Goal: Information Seeking & Learning: Learn about a topic

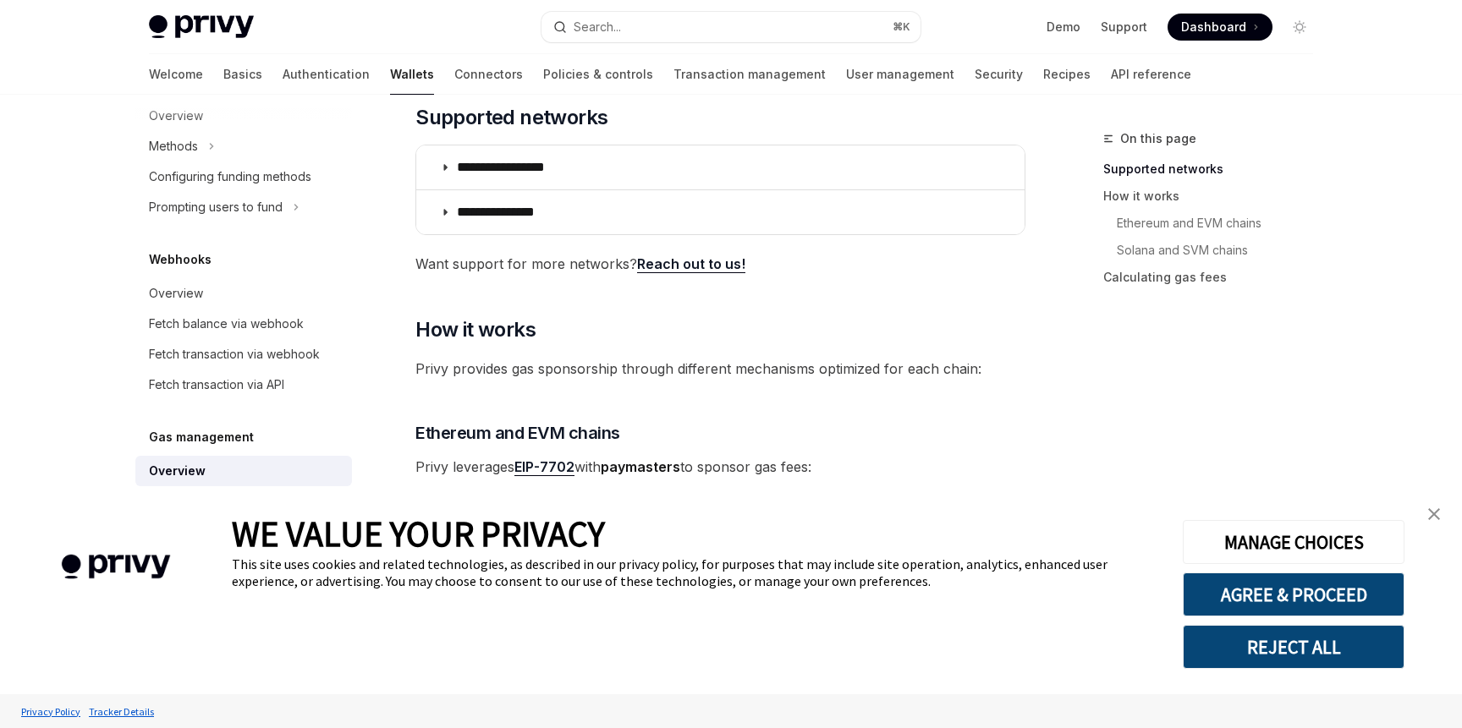
scroll to position [309, 0]
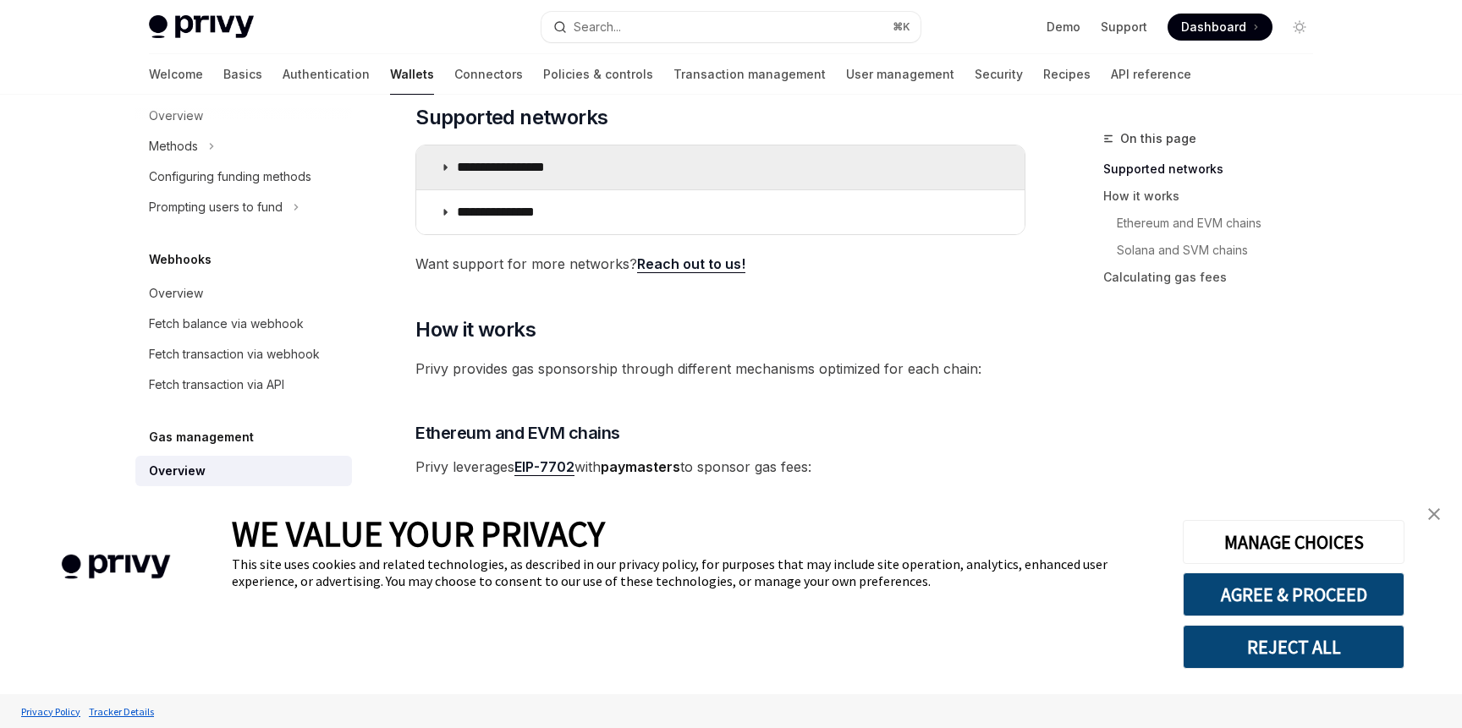
click at [522, 178] on summary "**********" at bounding box center [720, 167] width 608 height 44
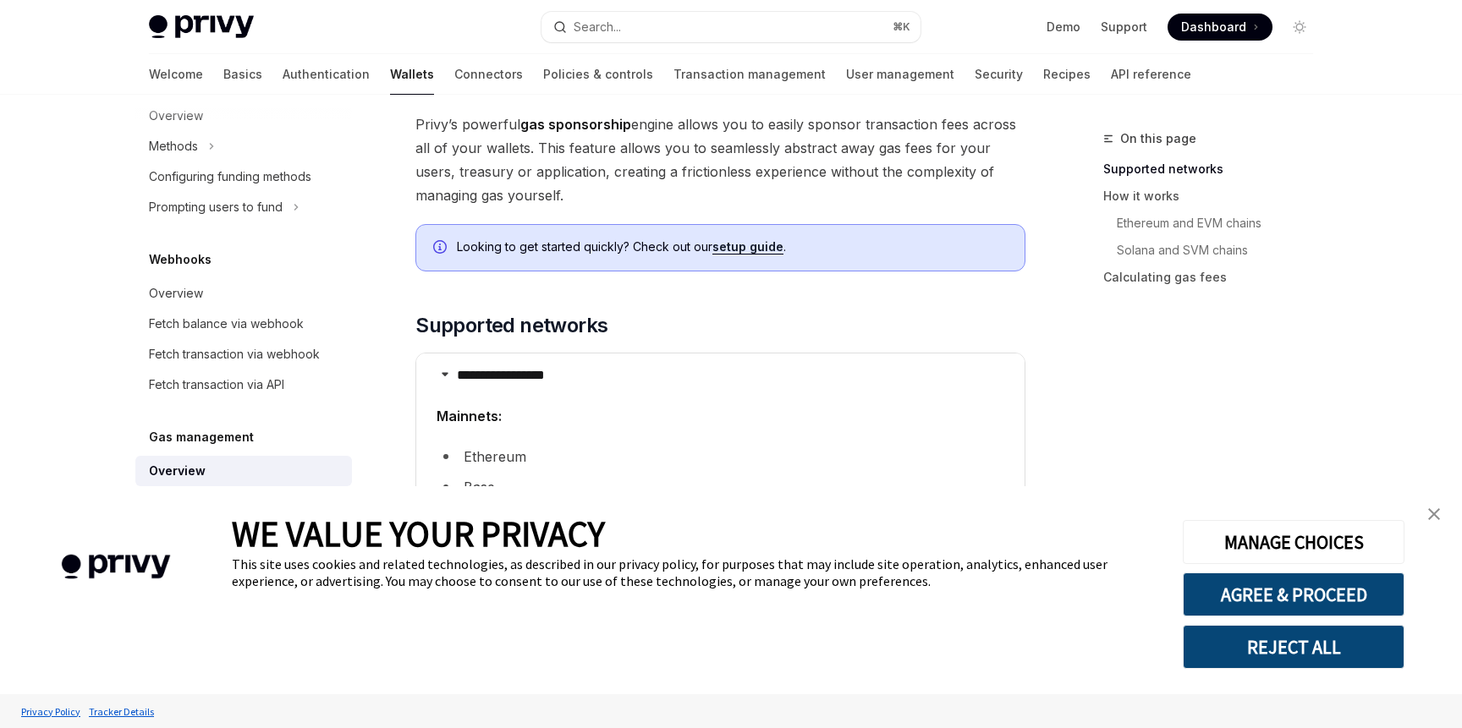
scroll to position [74, 0]
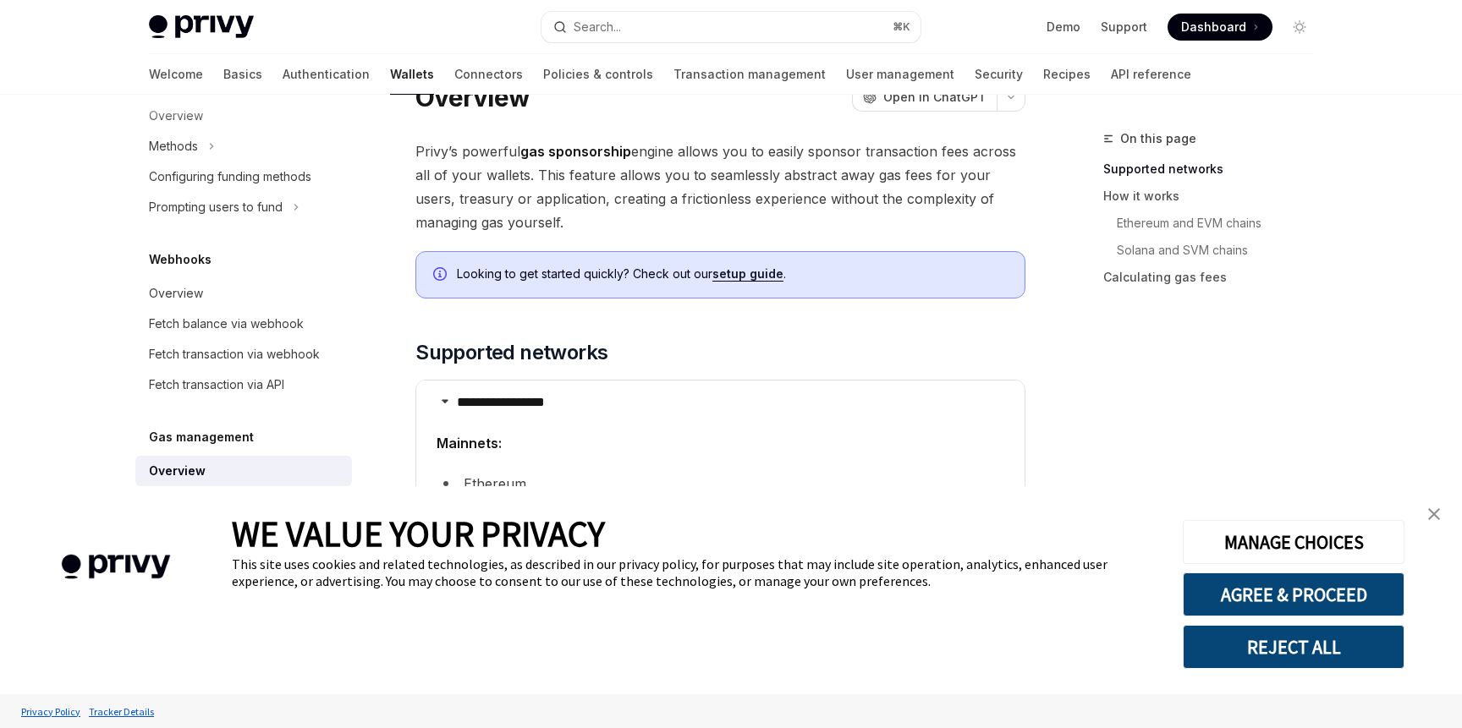
click at [1429, 512] on img "close banner" at bounding box center [1434, 514] width 12 height 12
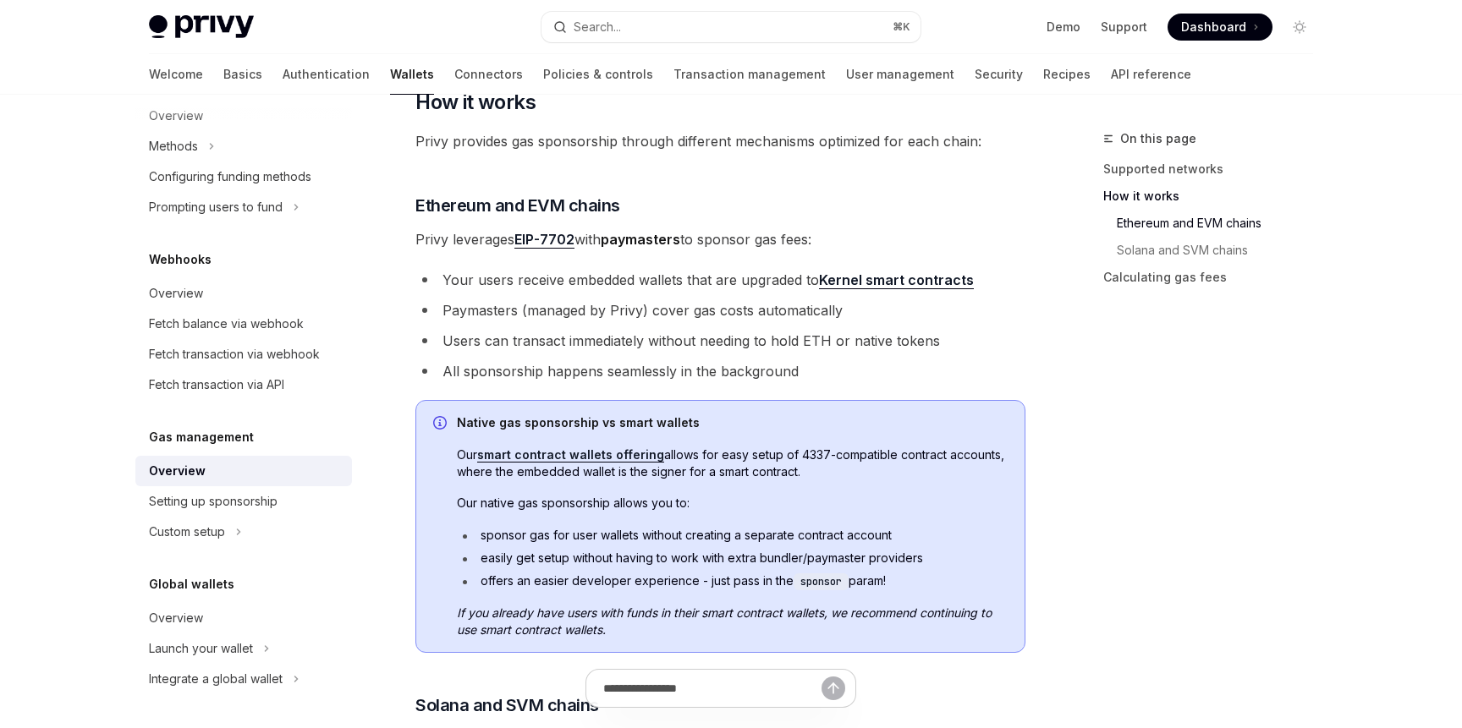
scroll to position [1007, 0]
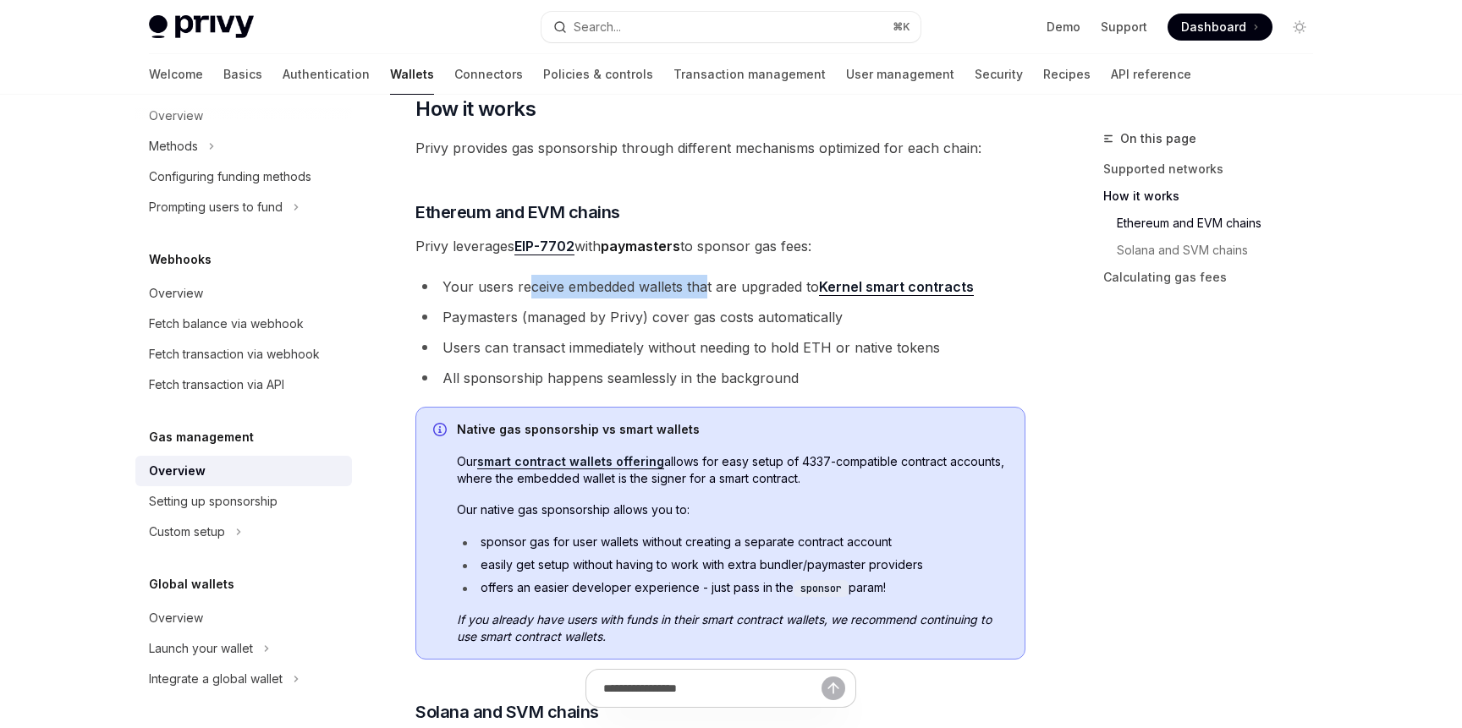
drag, startPoint x: 526, startPoint y: 291, endPoint x: 704, endPoint y: 294, distance: 177.7
click at [705, 294] on li "Your users receive embedded wallets that are upgraded to Kernel smart contracts" at bounding box center [720, 287] width 610 height 24
click at [704, 294] on li "Your users receive embedded wallets that are upgraded to Kernel smart contracts" at bounding box center [720, 287] width 610 height 24
drag, startPoint x: 779, startPoint y: 317, endPoint x: 497, endPoint y: 317, distance: 281.7
click at [505, 317] on li "Paymasters (managed by Privy) cover gas costs automatically" at bounding box center [720, 317] width 610 height 24
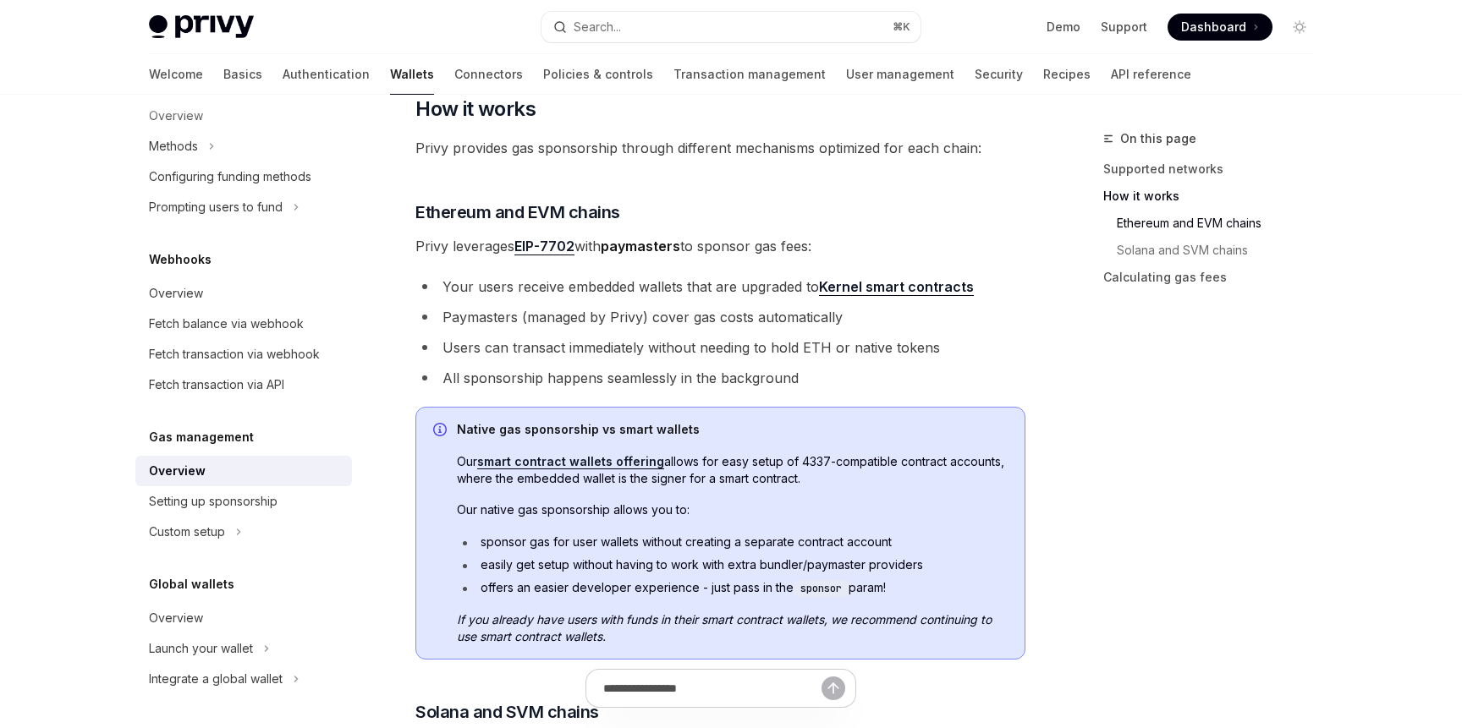
click at [497, 317] on li "Paymasters (managed by Privy) cover gas costs automatically" at bounding box center [720, 317] width 610 height 24
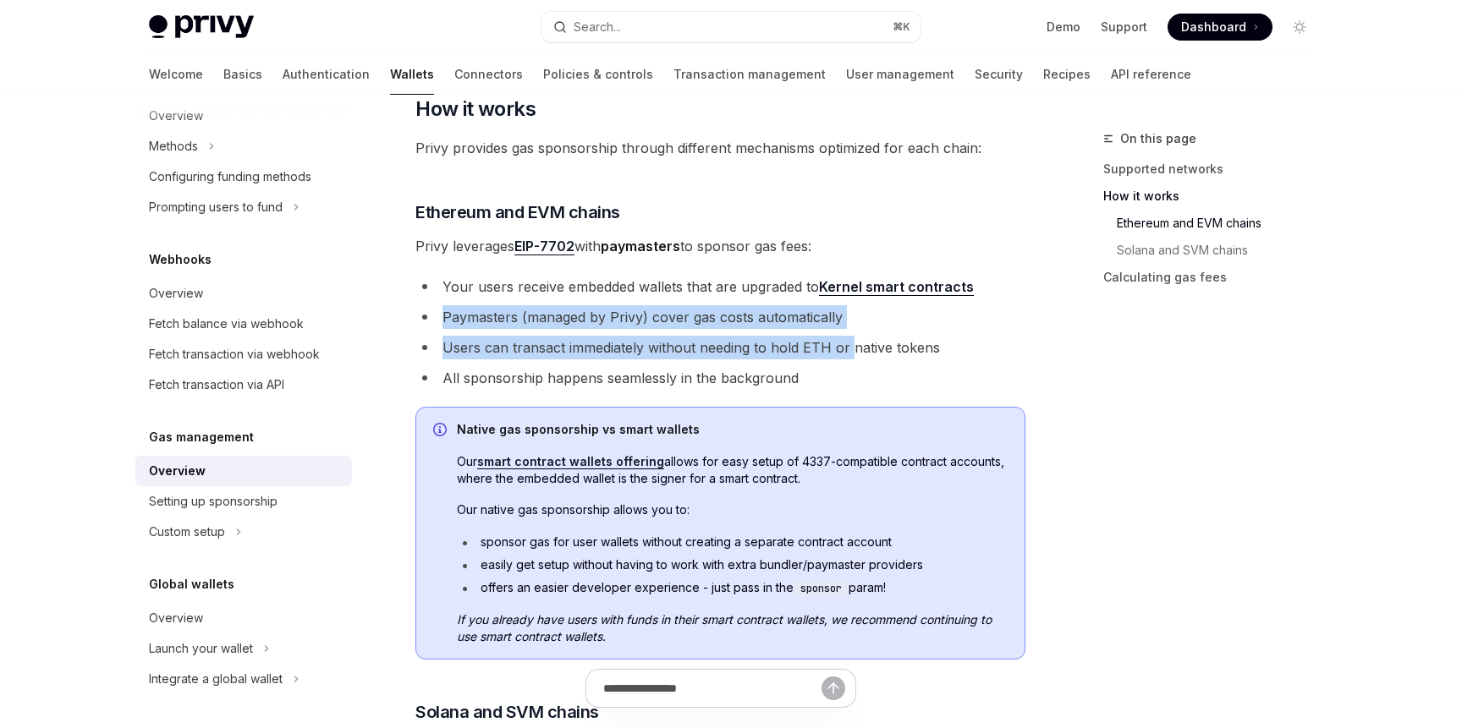
drag, startPoint x: 436, startPoint y: 317, endPoint x: 862, endPoint y: 377, distance: 429.7
click at [854, 361] on ul "Your users receive embedded wallets that are upgraded to Kernel smart contracts…" at bounding box center [720, 332] width 610 height 115
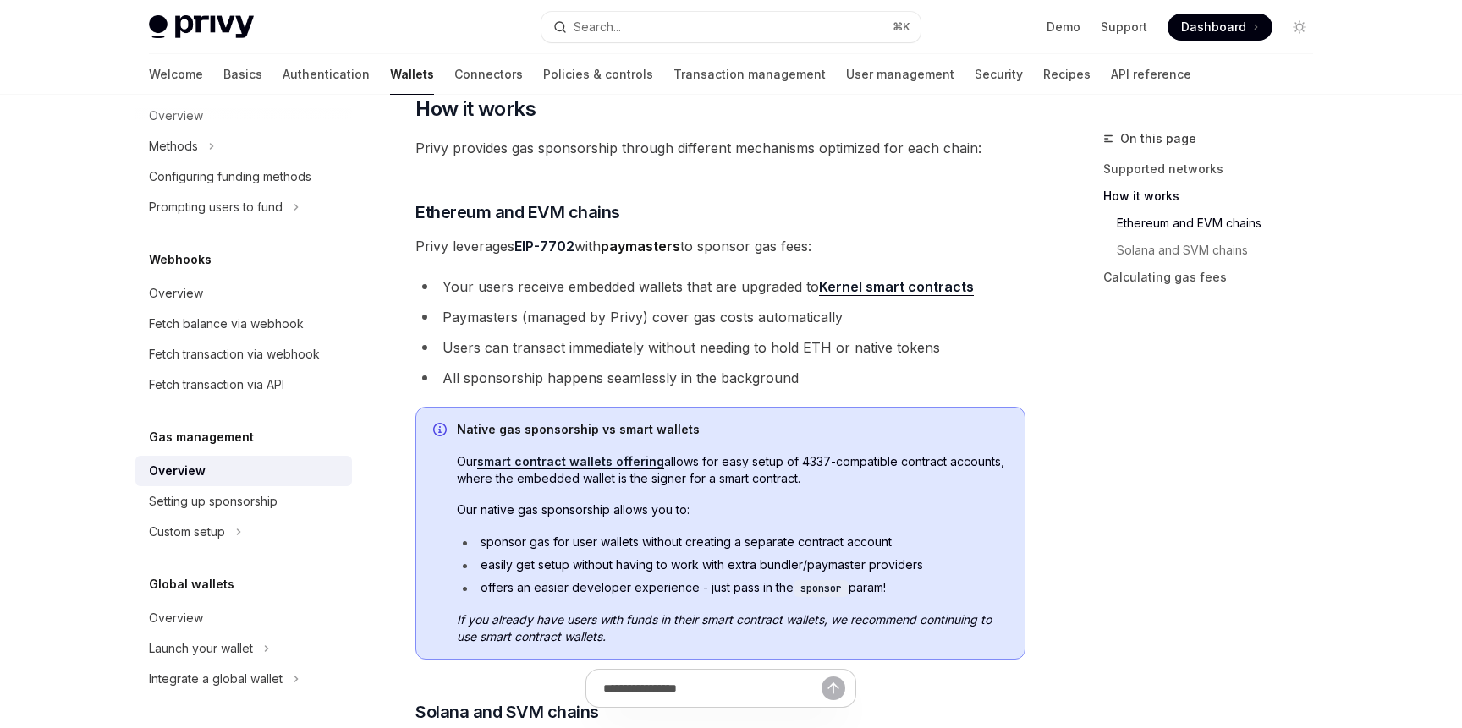
click at [864, 387] on li "All sponsorship happens seamlessly in the background" at bounding box center [720, 378] width 610 height 24
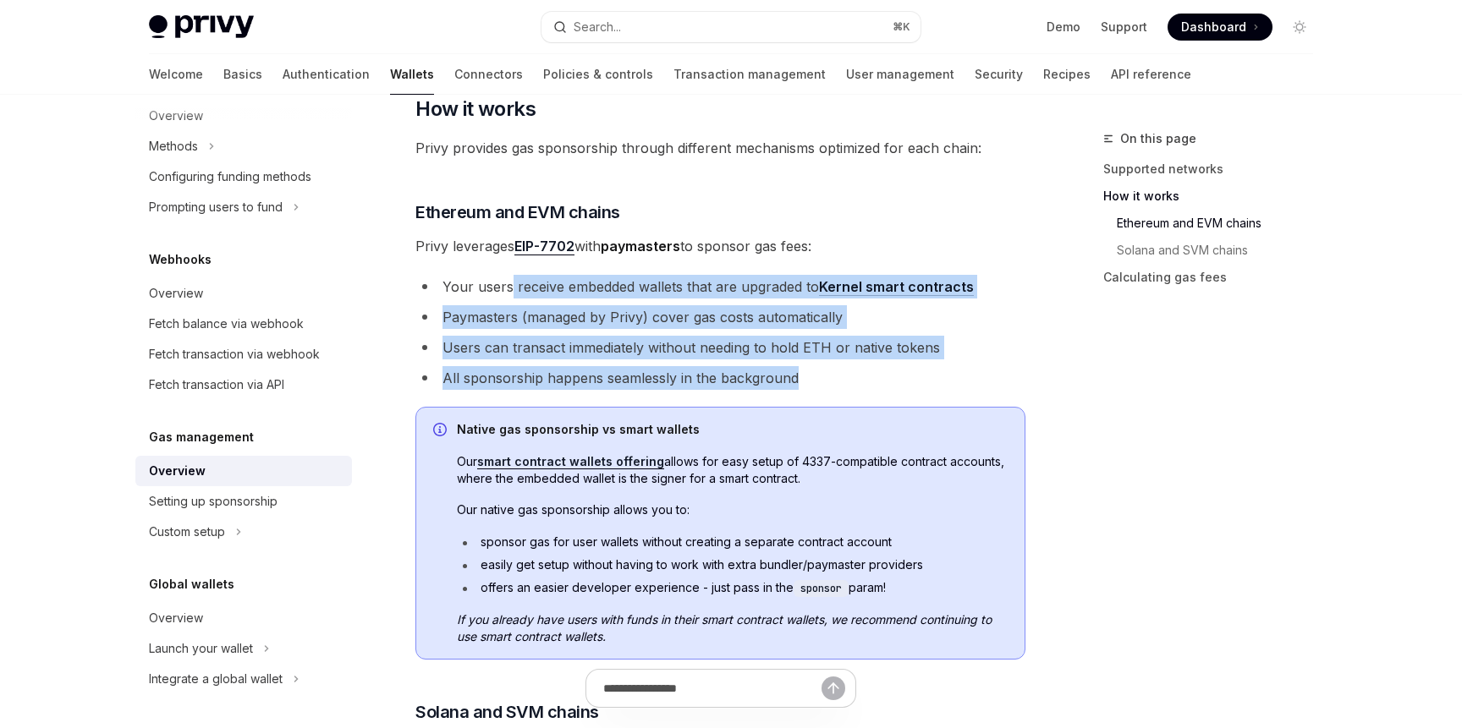
drag, startPoint x: 960, startPoint y: 387, endPoint x: 510, endPoint y: 290, distance: 460.2
click at [510, 290] on ul "Your users receive embedded wallets that are upgraded to Kernel smart contracts…" at bounding box center [720, 332] width 610 height 115
click at [510, 290] on li "Your users receive embedded wallets that are upgraded to Kernel smart contracts" at bounding box center [720, 287] width 610 height 24
drag, startPoint x: 433, startPoint y: 283, endPoint x: 849, endPoint y: 377, distance: 426.6
click at [850, 377] on ul "Your users receive embedded wallets that are upgraded to Kernel smart contracts…" at bounding box center [720, 332] width 610 height 115
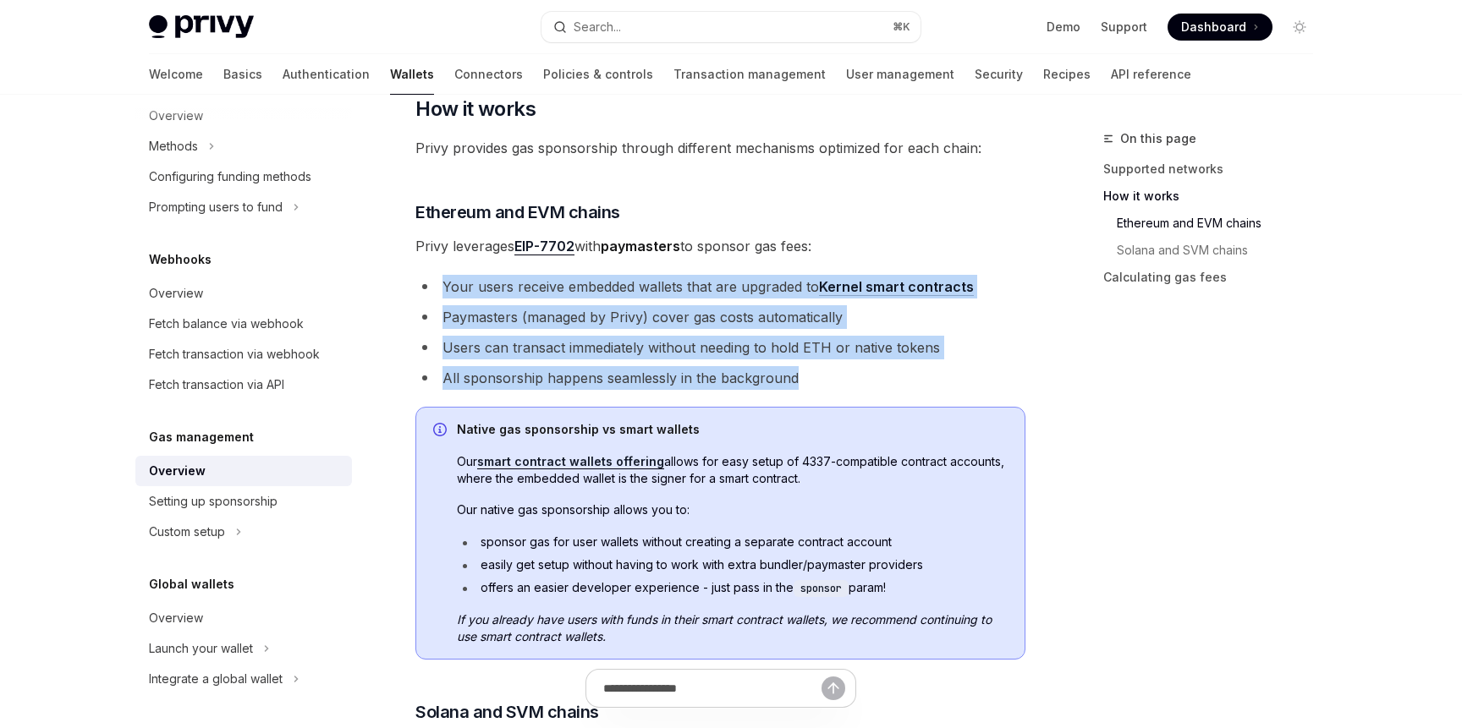
click at [849, 377] on li "All sponsorship happens seamlessly in the background" at bounding box center [720, 378] width 610 height 24
drag, startPoint x: 941, startPoint y: 377, endPoint x: 449, endPoint y: 294, distance: 498.4
click at [449, 294] on ul "Your users receive embedded wallets that are upgraded to Kernel smart contracts…" at bounding box center [720, 332] width 610 height 115
click at [449, 294] on li "Your users receive embedded wallets that are upgraded to Kernel smart contracts" at bounding box center [720, 287] width 610 height 24
drag, startPoint x: 446, startPoint y: 294, endPoint x: 854, endPoint y: 395, distance: 420.2
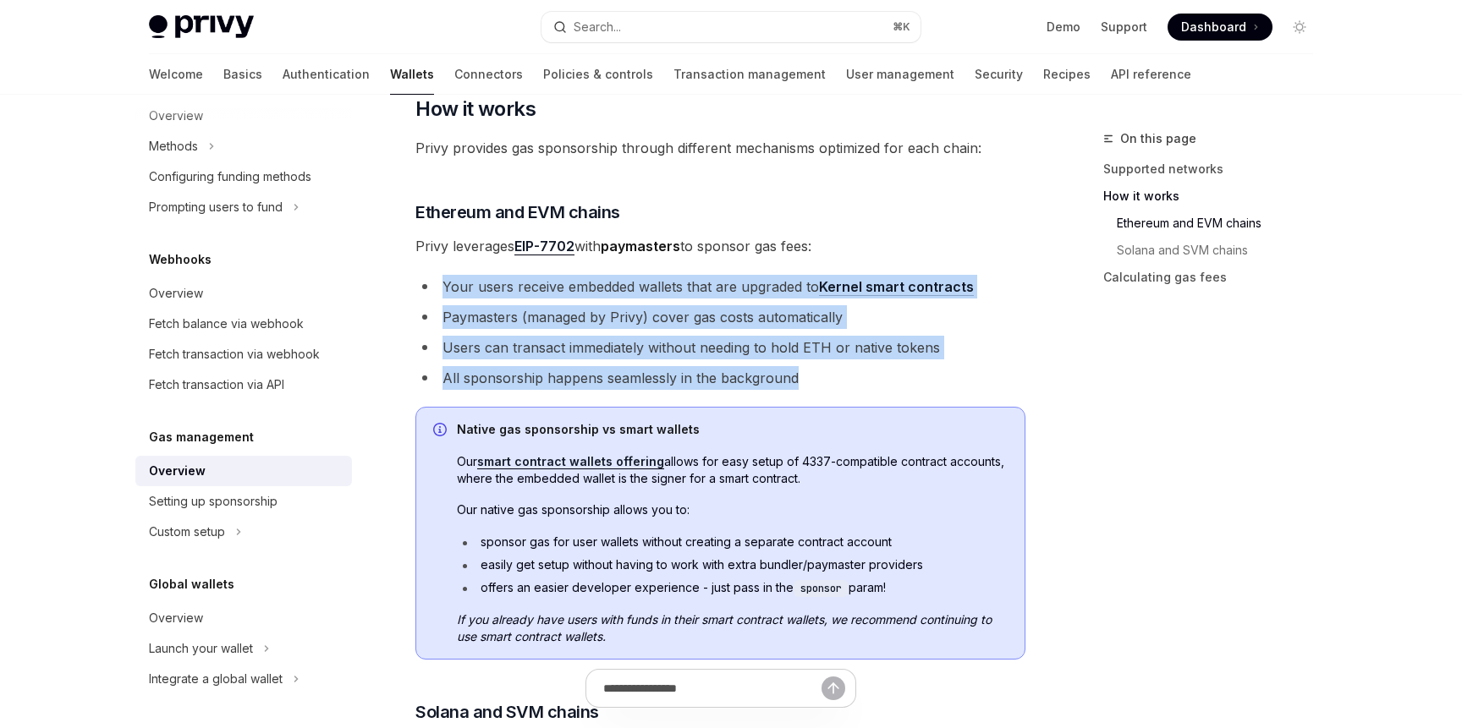
click at [854, 396] on div "**********" at bounding box center [720, 208] width 610 height 2003
click at [854, 395] on div "**********" at bounding box center [720, 208] width 610 height 2003
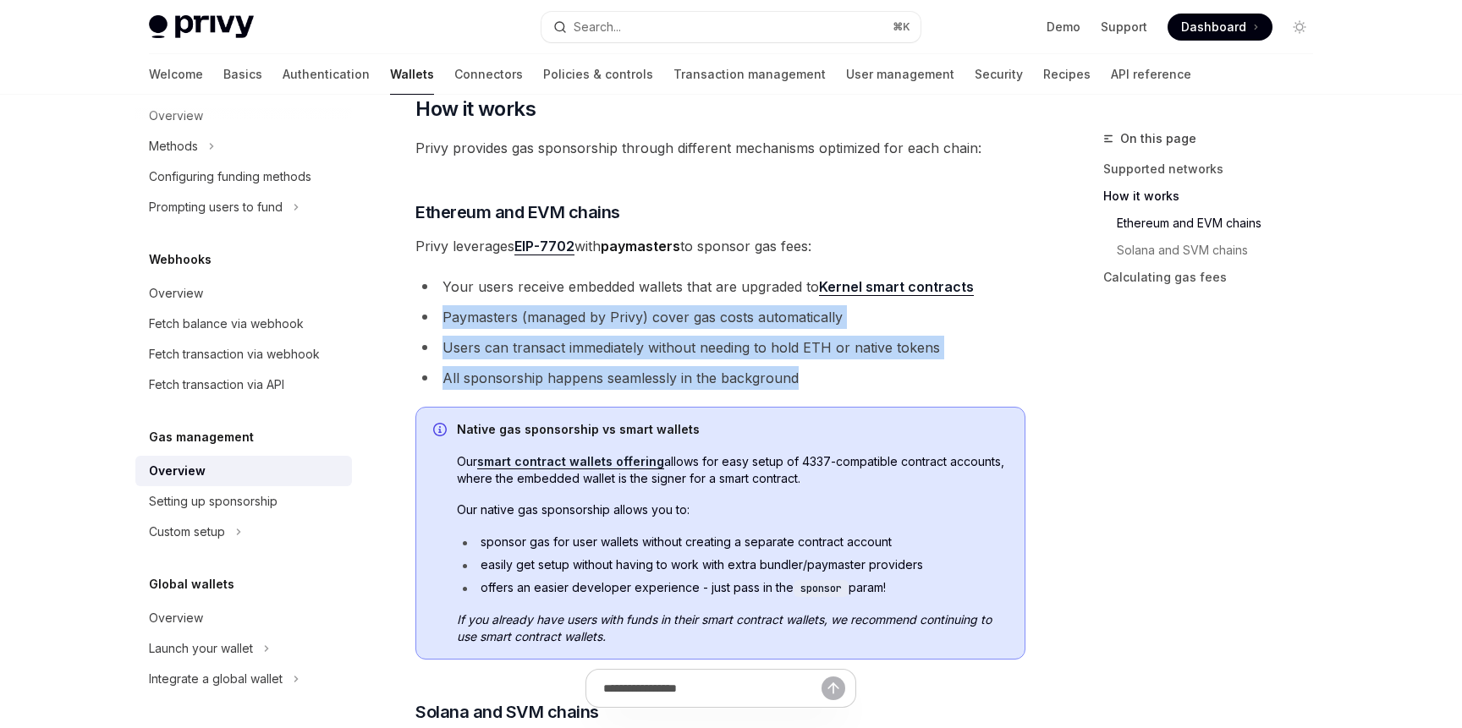
drag, startPoint x: 876, startPoint y: 395, endPoint x: 460, endPoint y: 300, distance: 426.8
click at [462, 300] on div "**********" at bounding box center [720, 208] width 610 height 2003
click at [460, 300] on ul "Your users receive embedded wallets that are upgraded to Kernel smart contracts…" at bounding box center [720, 332] width 610 height 115
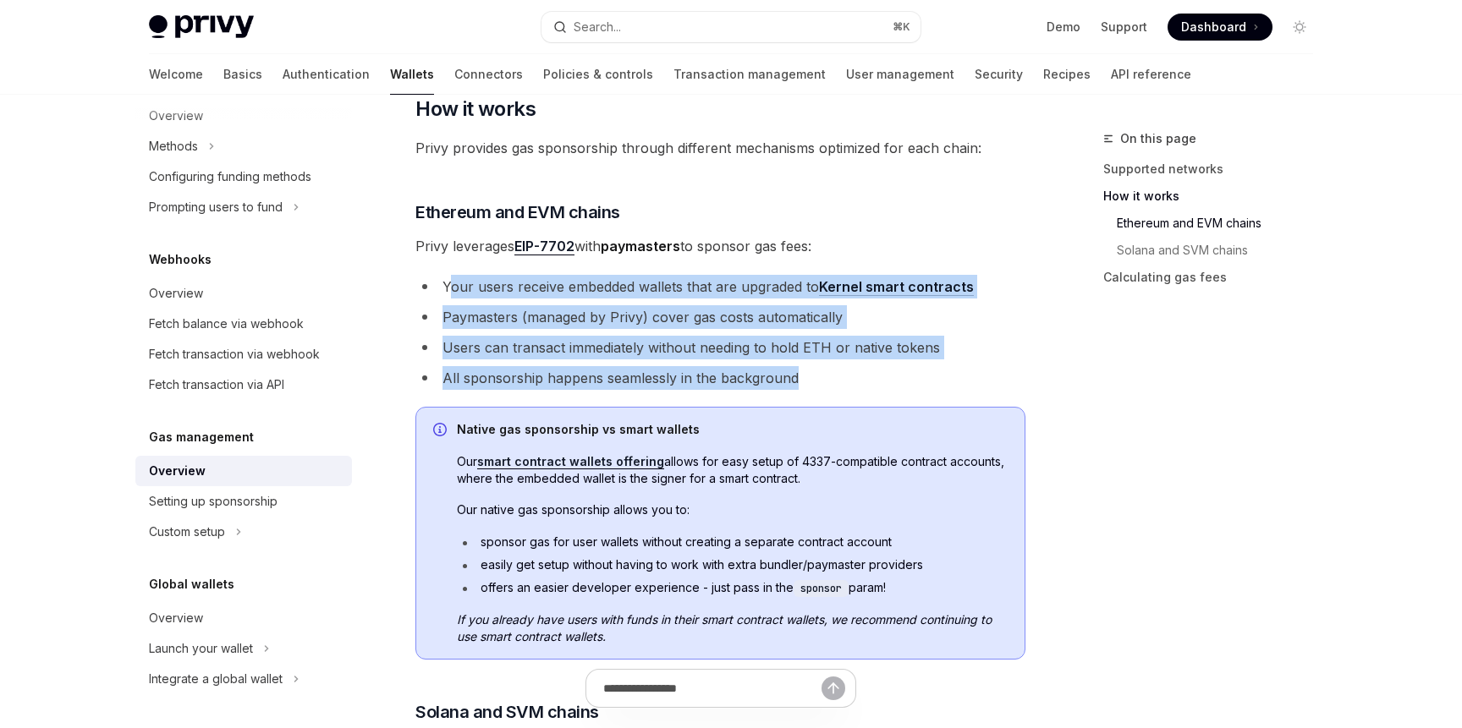
drag, startPoint x: 447, startPoint y: 282, endPoint x: 832, endPoint y: 376, distance: 397.0
click at [837, 376] on ul "Your users receive embedded wallets that are upgraded to Kernel smart contracts…" at bounding box center [720, 332] width 610 height 115
click at [832, 376] on li "All sponsorship happens seamlessly in the background" at bounding box center [720, 378] width 610 height 24
drag, startPoint x: 958, startPoint y: 376, endPoint x: 443, endPoint y: 287, distance: 521.9
click at [444, 287] on ul "Your users receive embedded wallets that are upgraded to Kernel smart contracts…" at bounding box center [720, 332] width 610 height 115
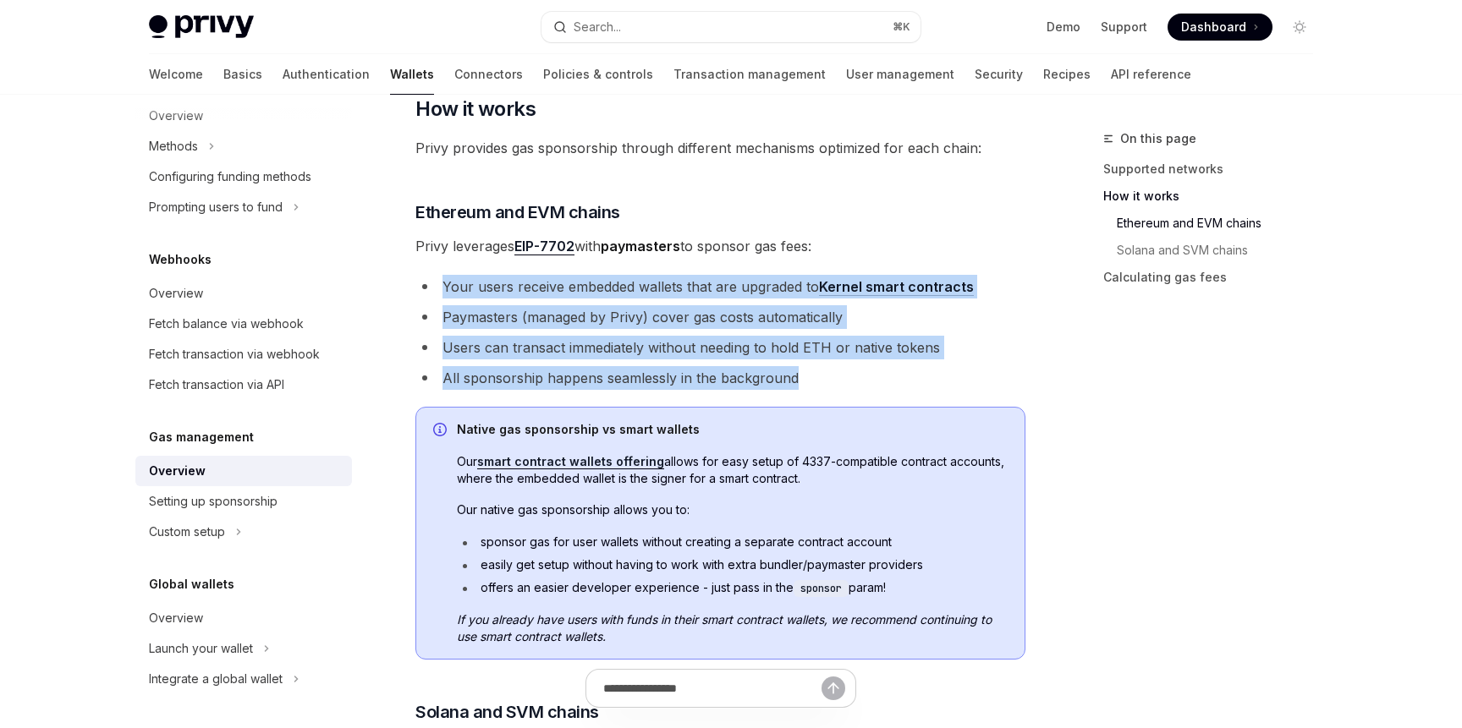
click at [443, 287] on li "Your users receive embedded wallets that are upgraded to Kernel smart contracts" at bounding box center [720, 287] width 610 height 24
drag, startPoint x: 436, startPoint y: 282, endPoint x: 858, endPoint y: 393, distance: 435.6
click at [859, 393] on div "**********" at bounding box center [720, 208] width 610 height 2003
click at [858, 393] on div "**********" at bounding box center [720, 208] width 610 height 2003
drag, startPoint x: 966, startPoint y: 393, endPoint x: 410, endPoint y: 285, distance: 566.1
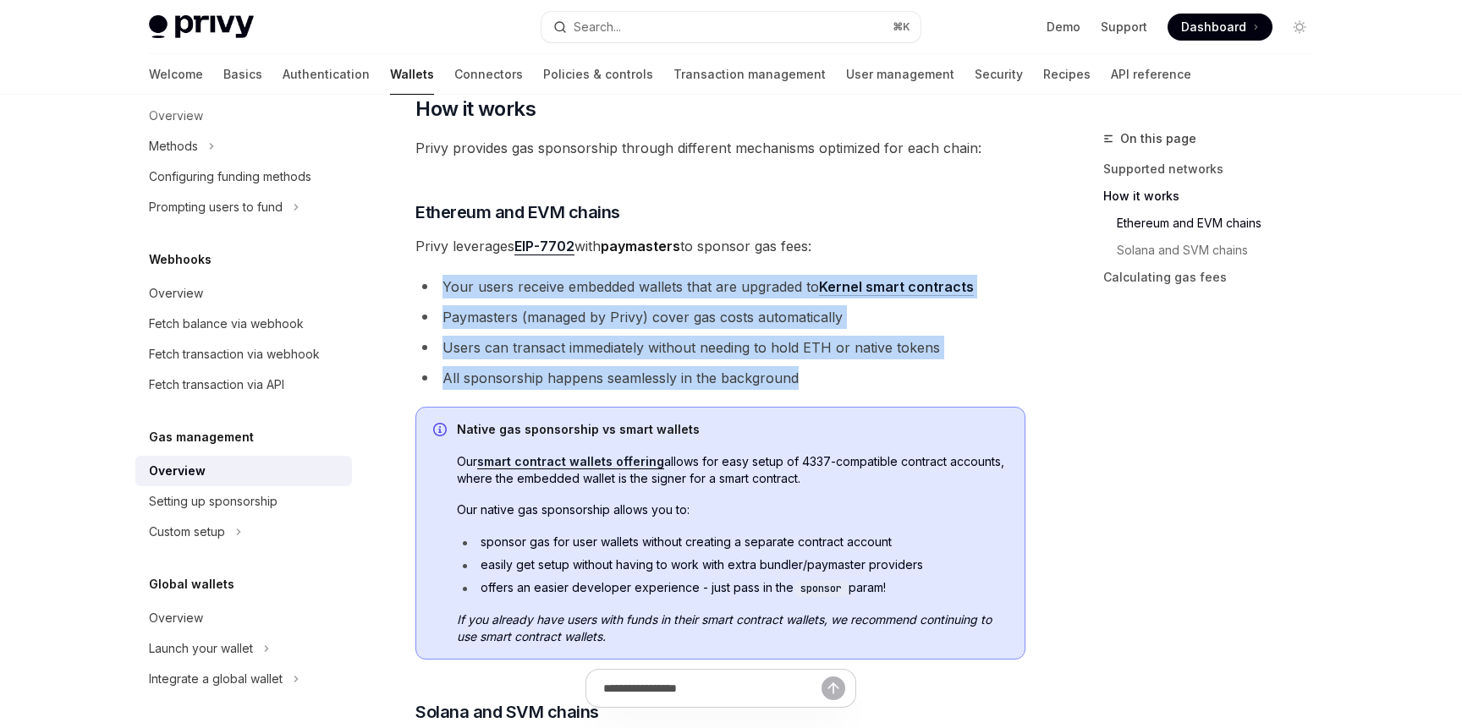
click at [410, 285] on div "**********" at bounding box center [562, 302] width 934 height 2361
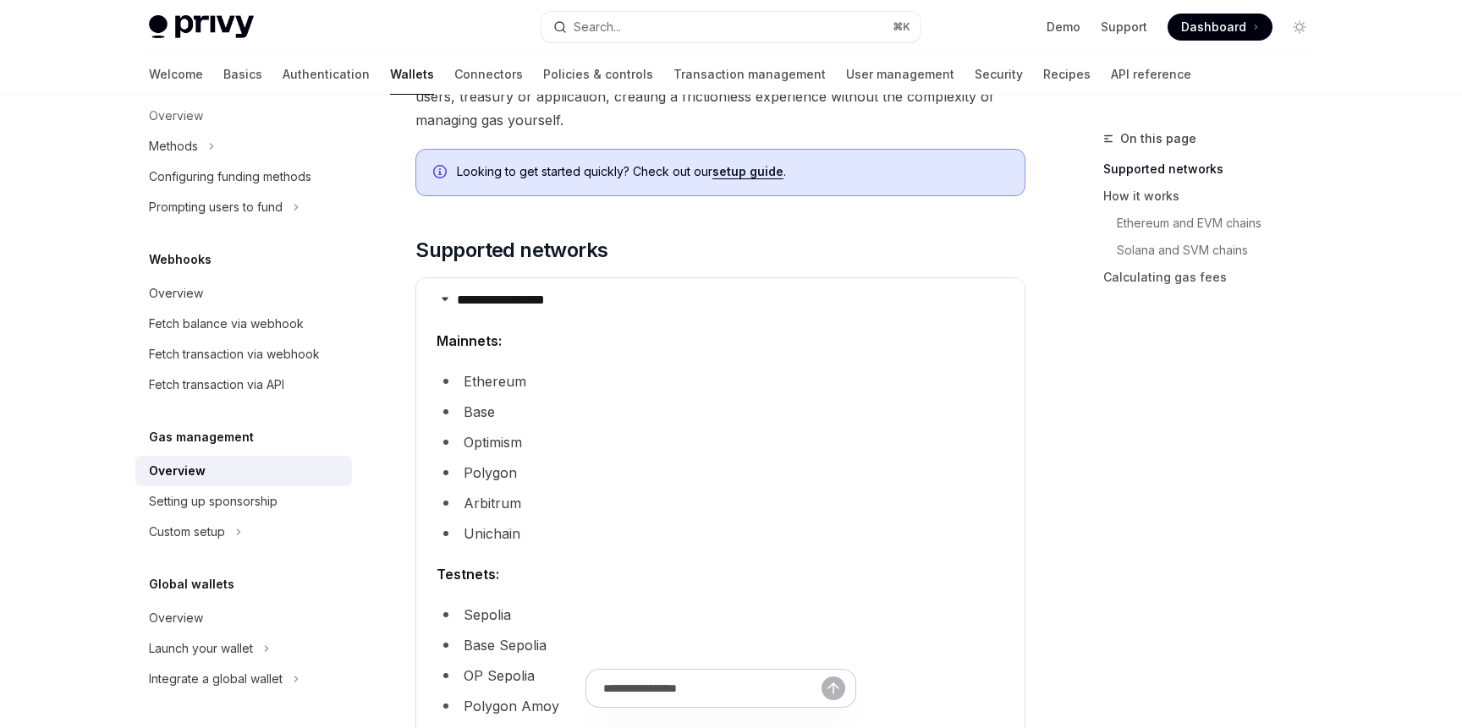
scroll to position [23, 0]
